Goal: Navigation & Orientation: Understand site structure

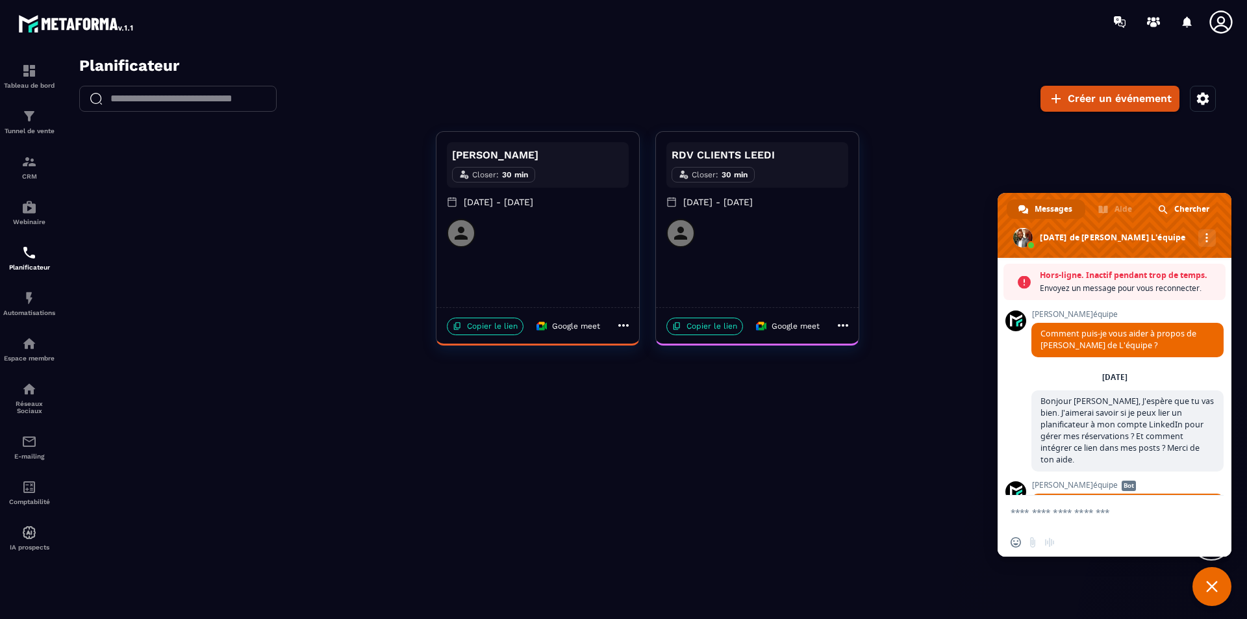
scroll to position [650, 0]
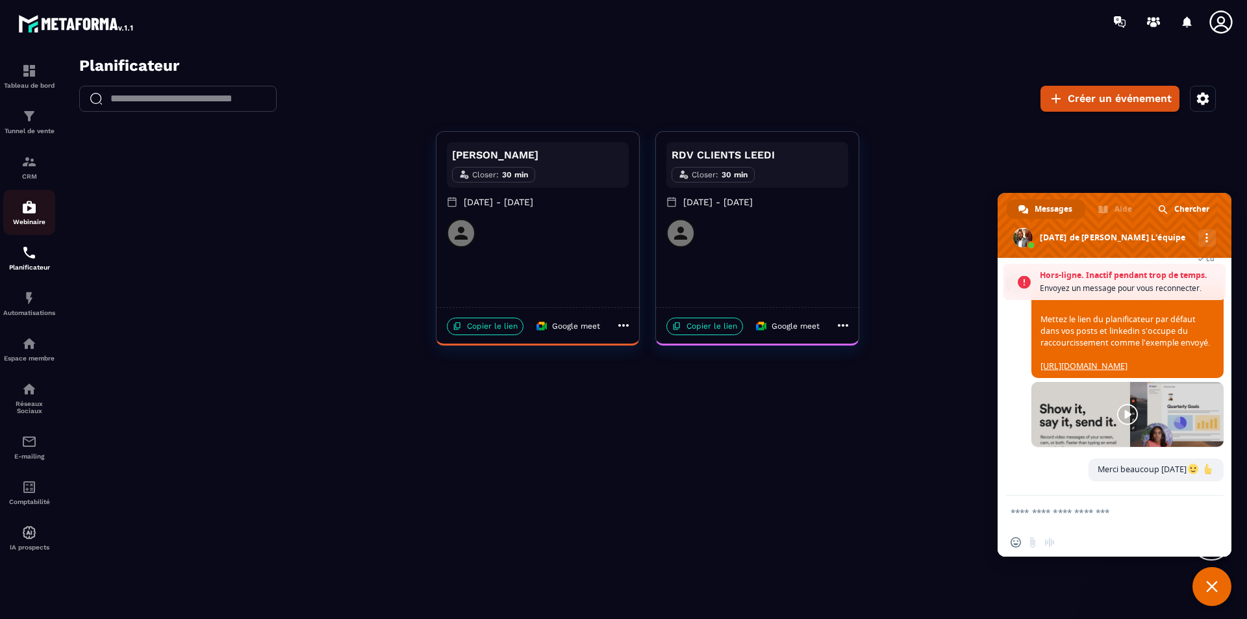
click at [40, 218] on p "Webinaire" at bounding box center [29, 221] width 52 height 7
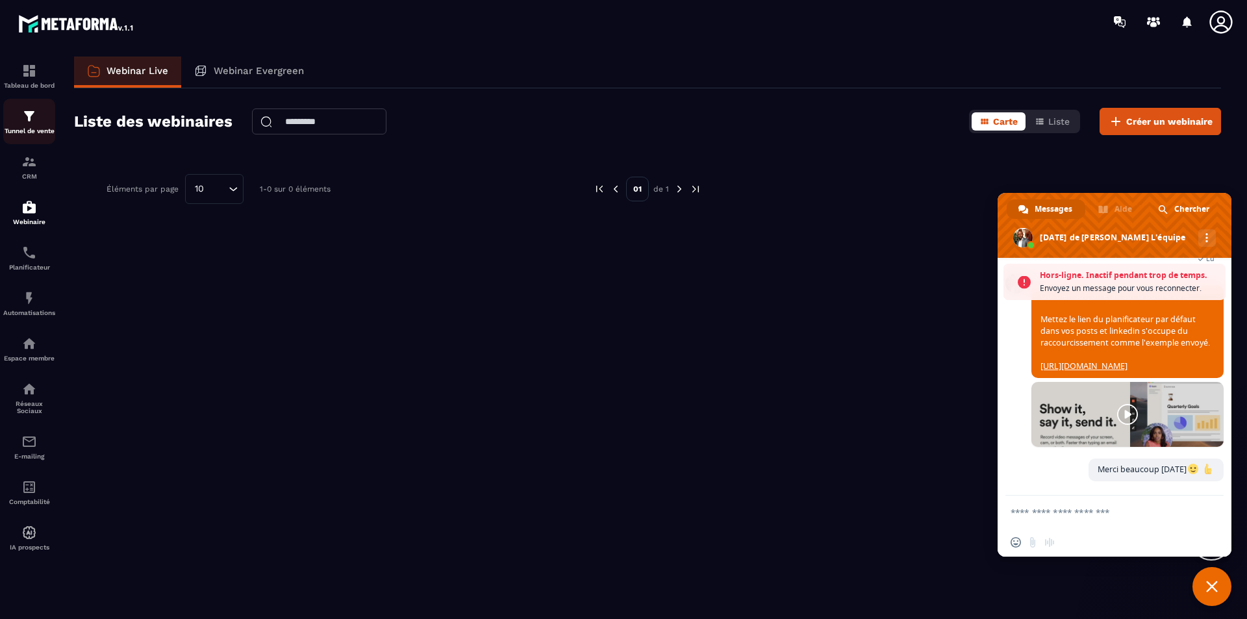
click at [31, 131] on p "Tunnel de vente" at bounding box center [29, 130] width 52 height 7
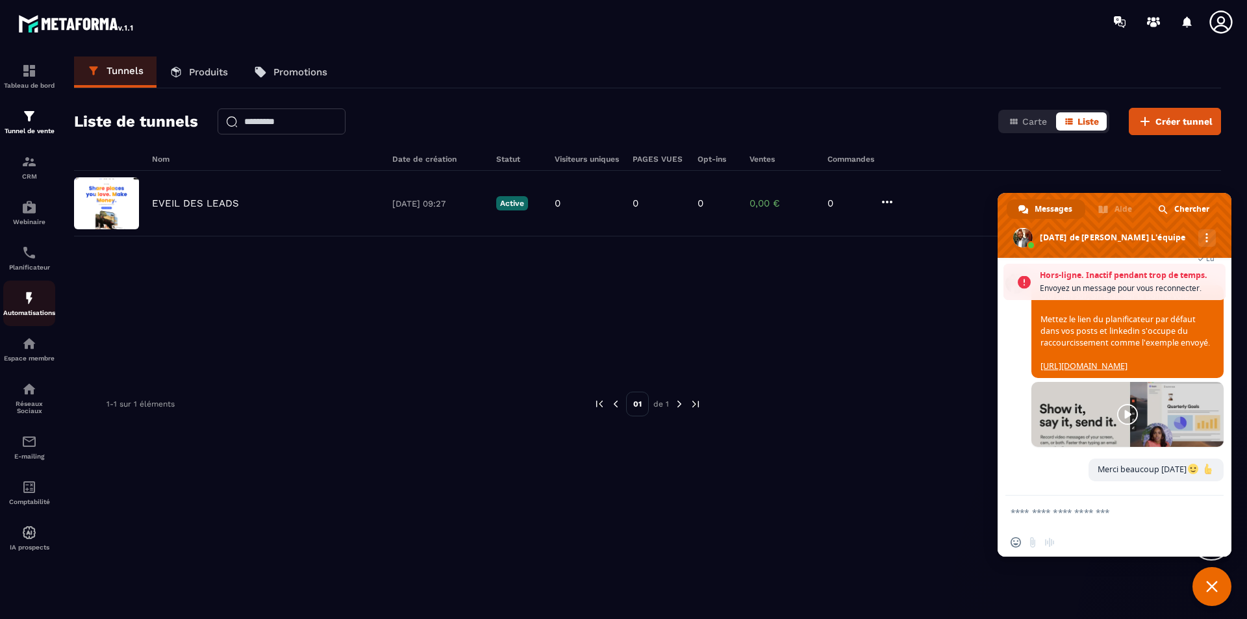
click at [30, 306] on div "Automatisations" at bounding box center [29, 303] width 52 height 26
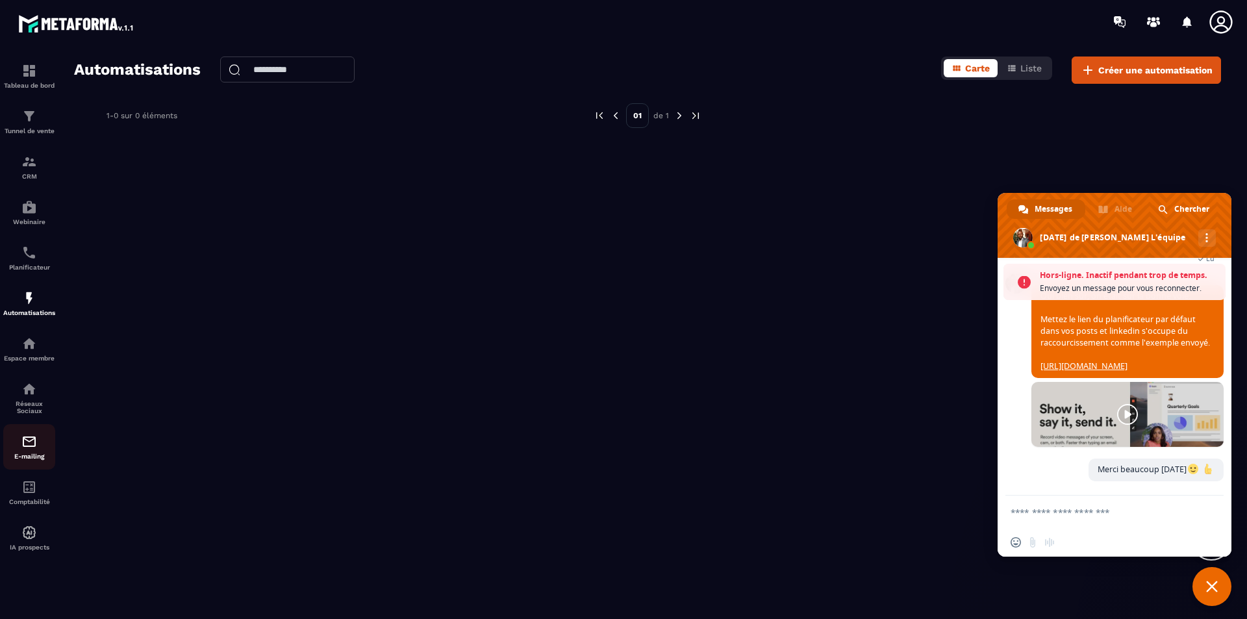
click at [36, 448] on img at bounding box center [29, 442] width 16 height 16
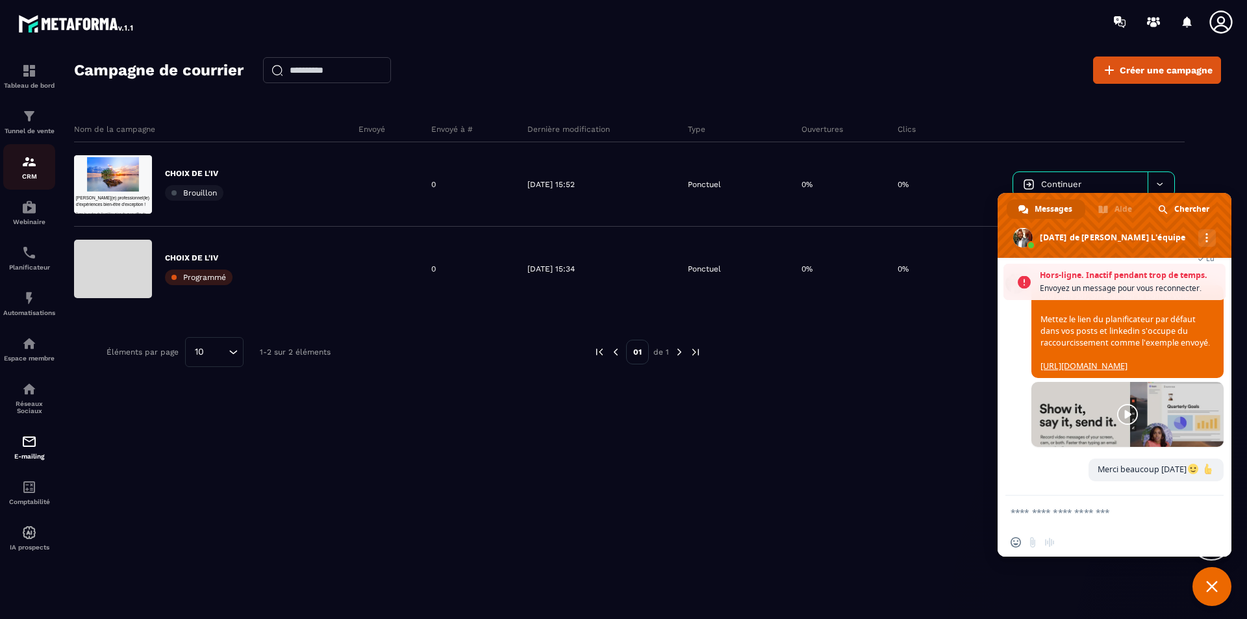
click at [18, 165] on div "CRM" at bounding box center [29, 167] width 52 height 26
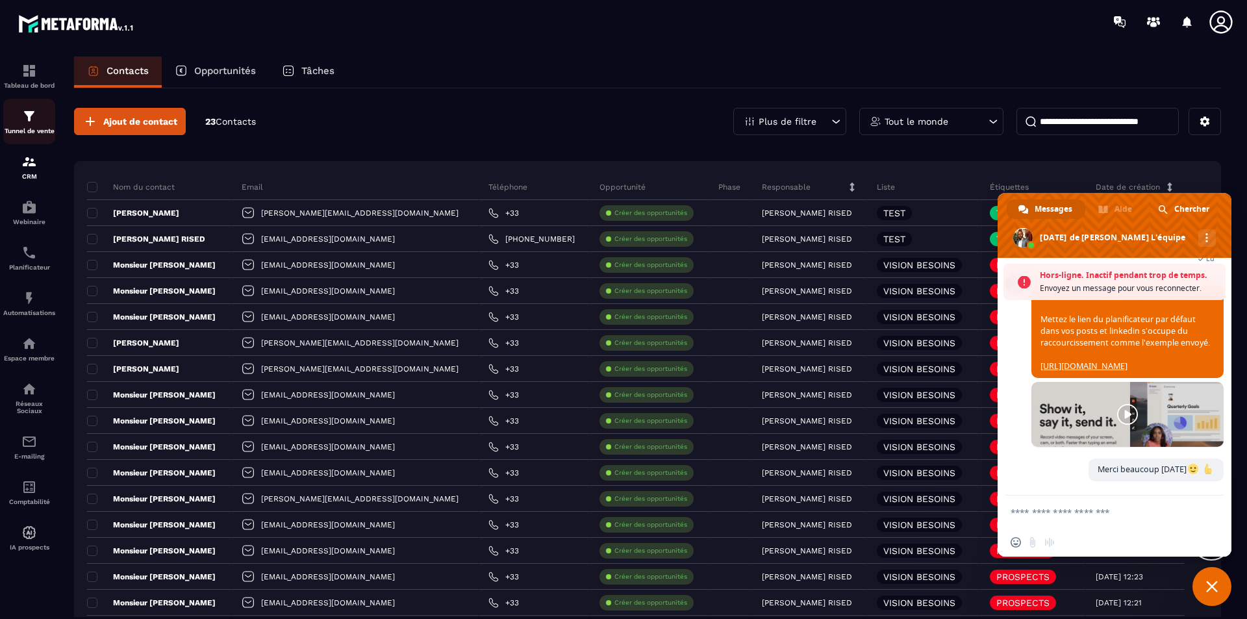
click at [29, 124] on div "Tunnel de vente" at bounding box center [29, 121] width 52 height 26
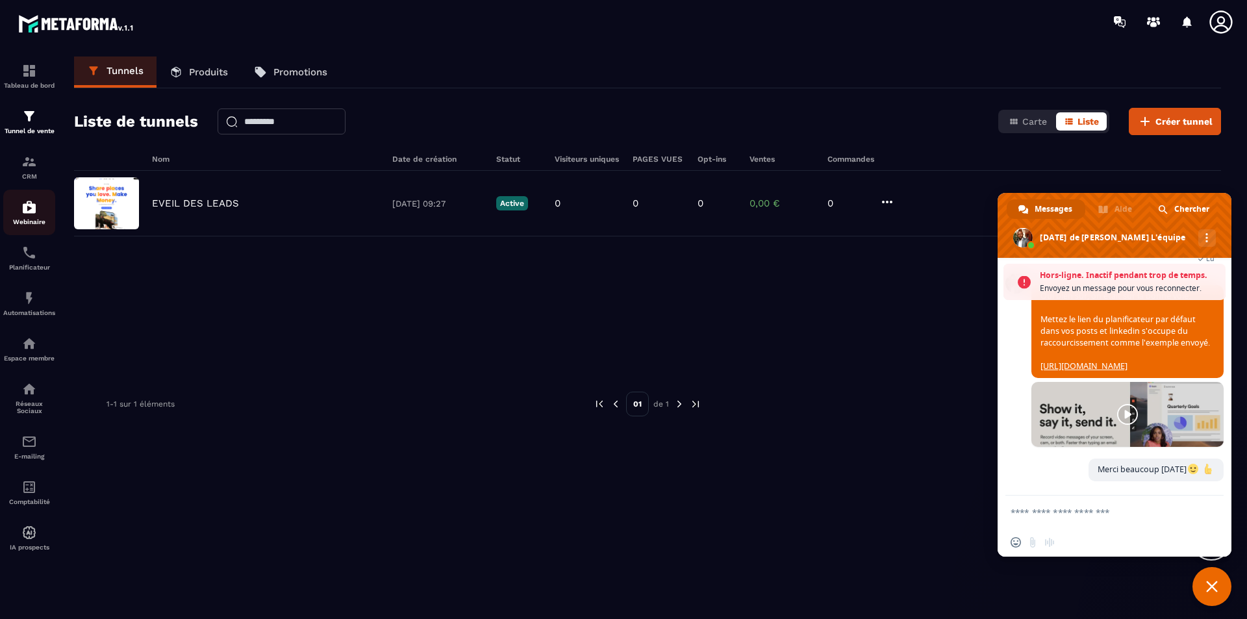
click at [35, 208] on img at bounding box center [29, 207] width 16 height 16
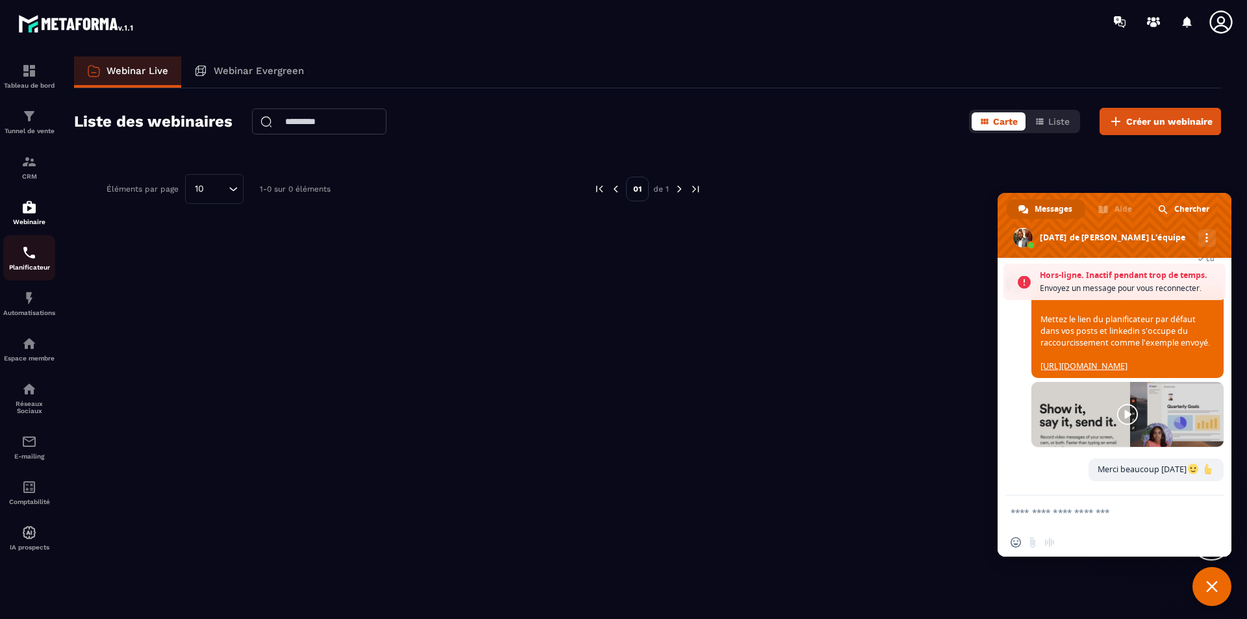
click at [37, 262] on div "Planificateur" at bounding box center [29, 258] width 52 height 26
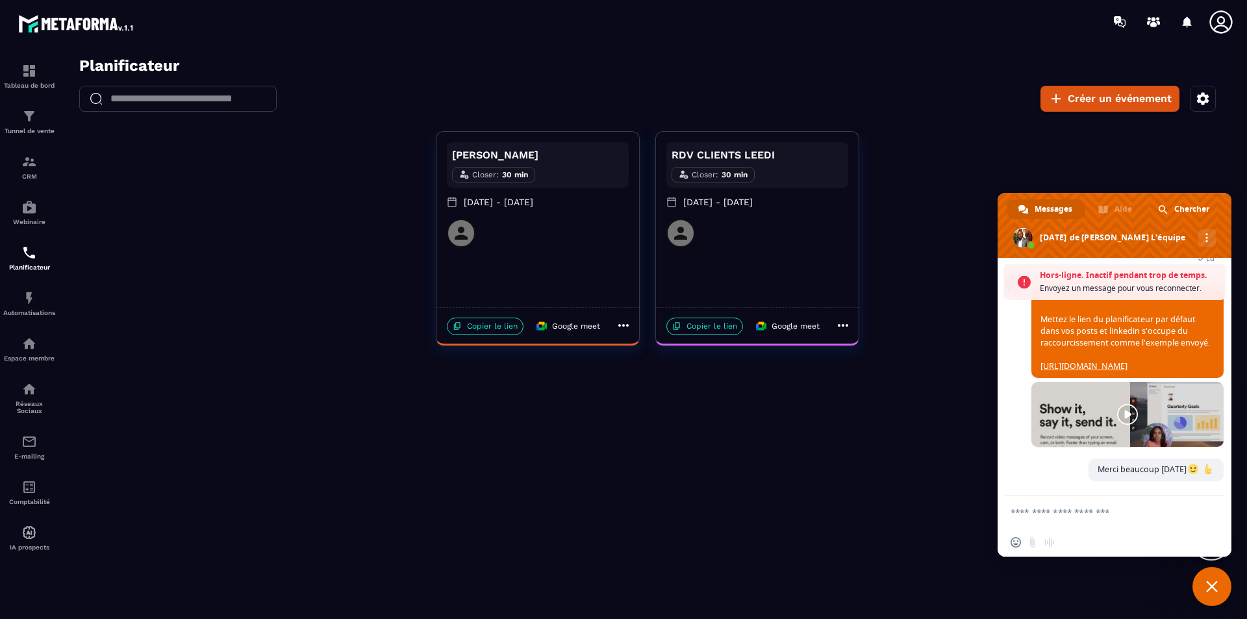
click at [1211, 579] on span "Fermer le chat" at bounding box center [1211, 586] width 39 height 39
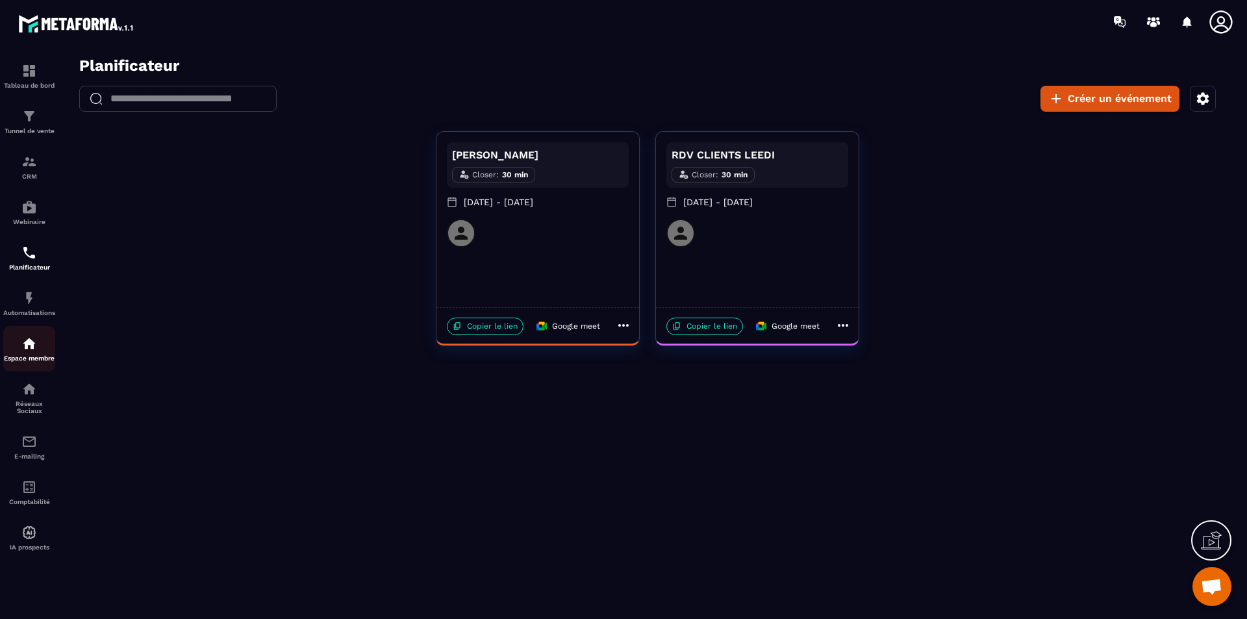
click at [19, 347] on div "Espace membre" at bounding box center [29, 349] width 52 height 26
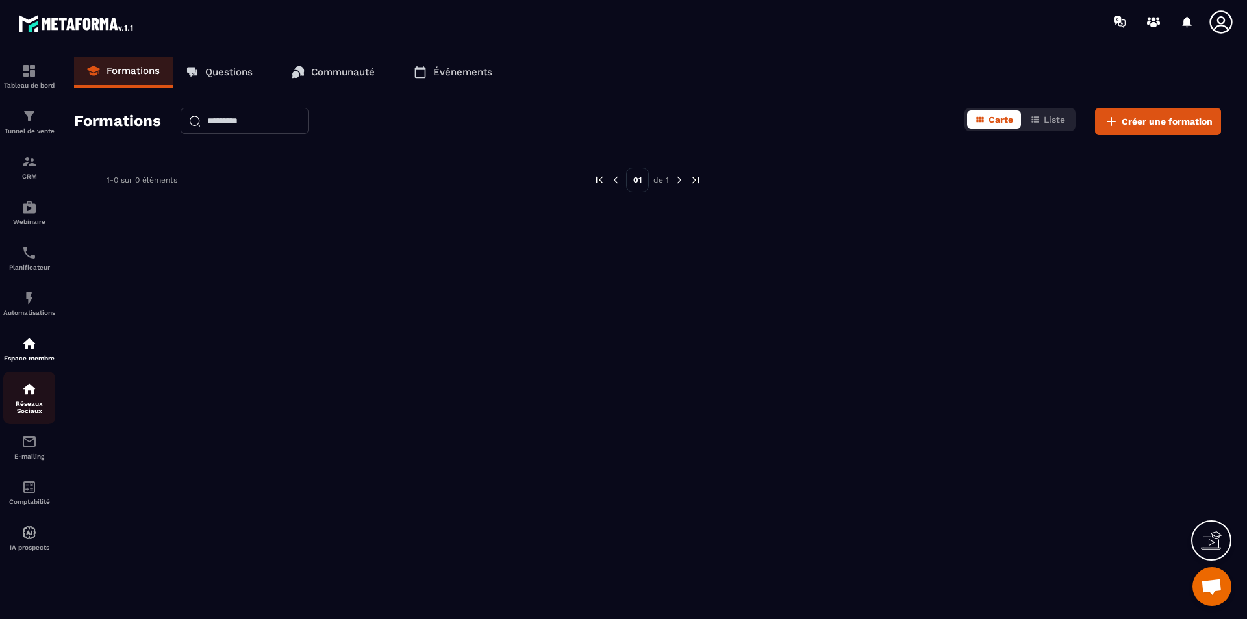
click at [34, 394] on img at bounding box center [29, 389] width 16 height 16
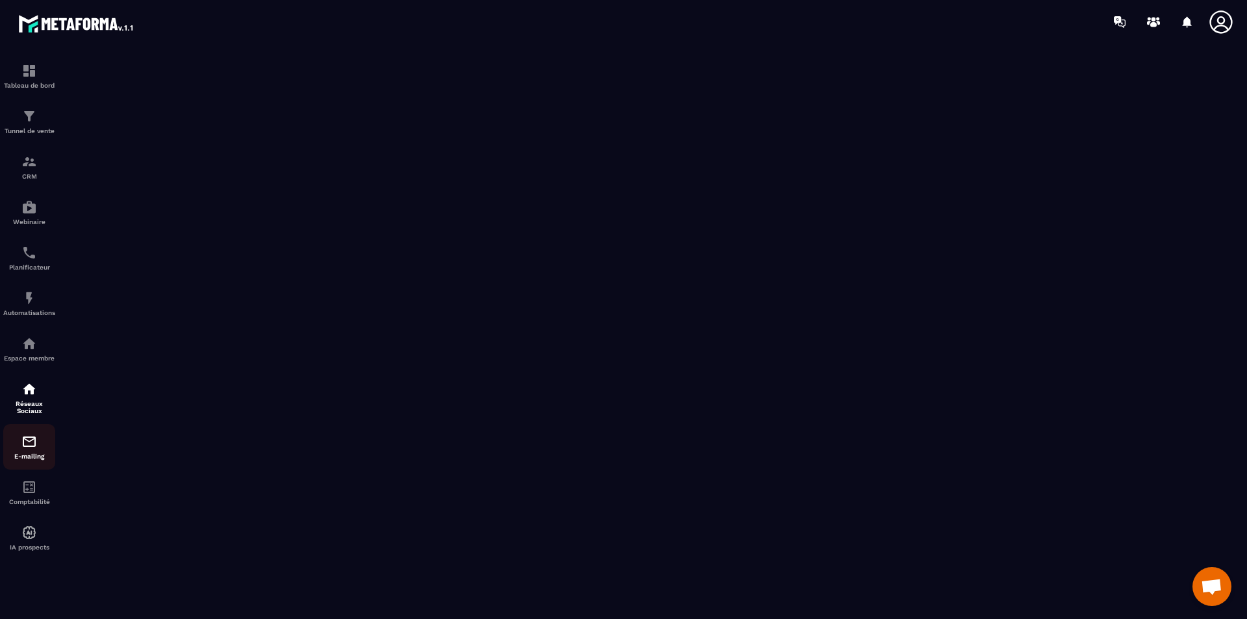
click at [29, 439] on img at bounding box center [29, 442] width 16 height 16
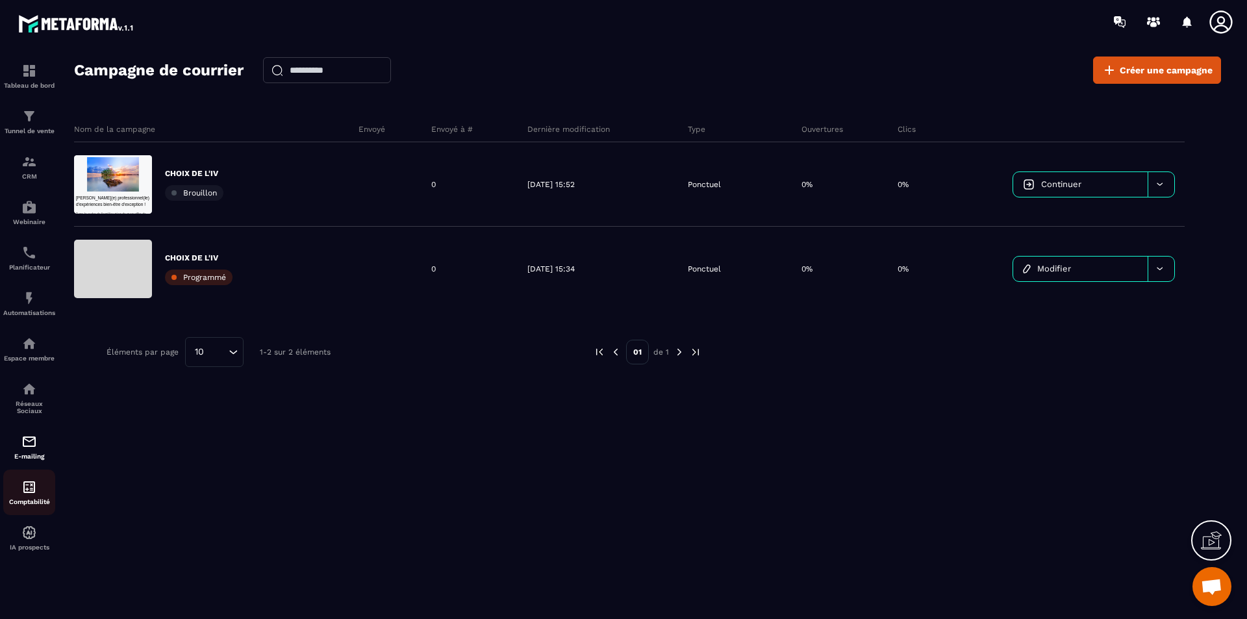
click at [36, 489] on img at bounding box center [29, 487] width 16 height 16
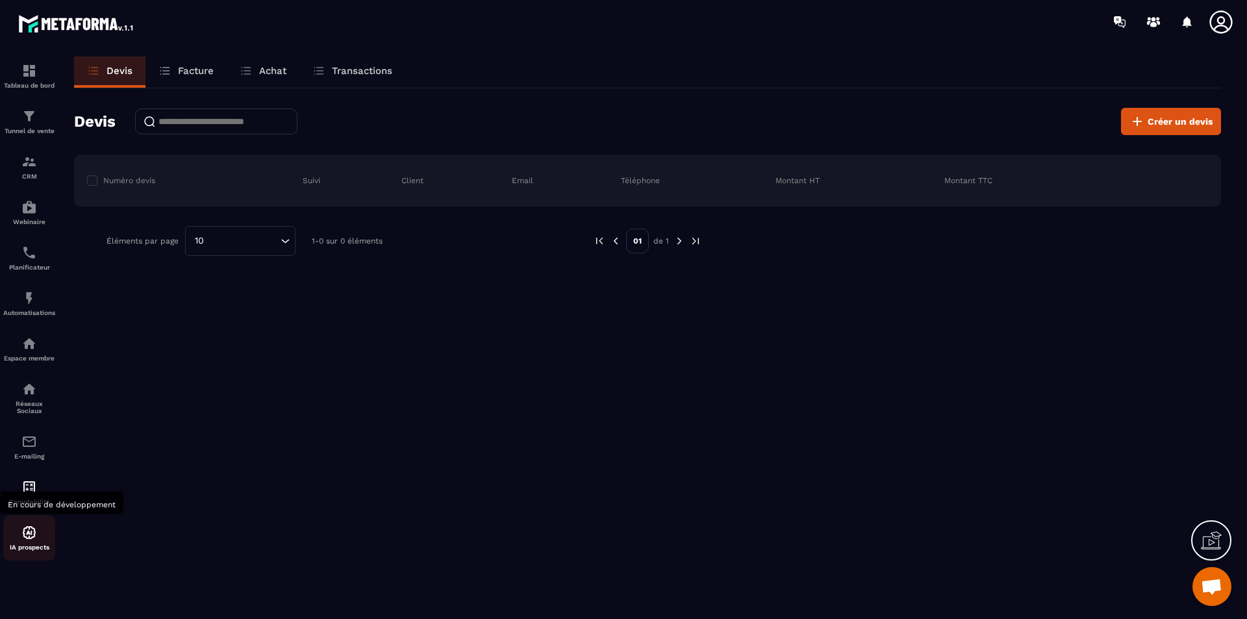
click at [31, 529] on img at bounding box center [29, 533] width 16 height 16
click at [24, 538] on img at bounding box center [29, 533] width 16 height 16
